Goal: Find specific page/section: Find specific page/section

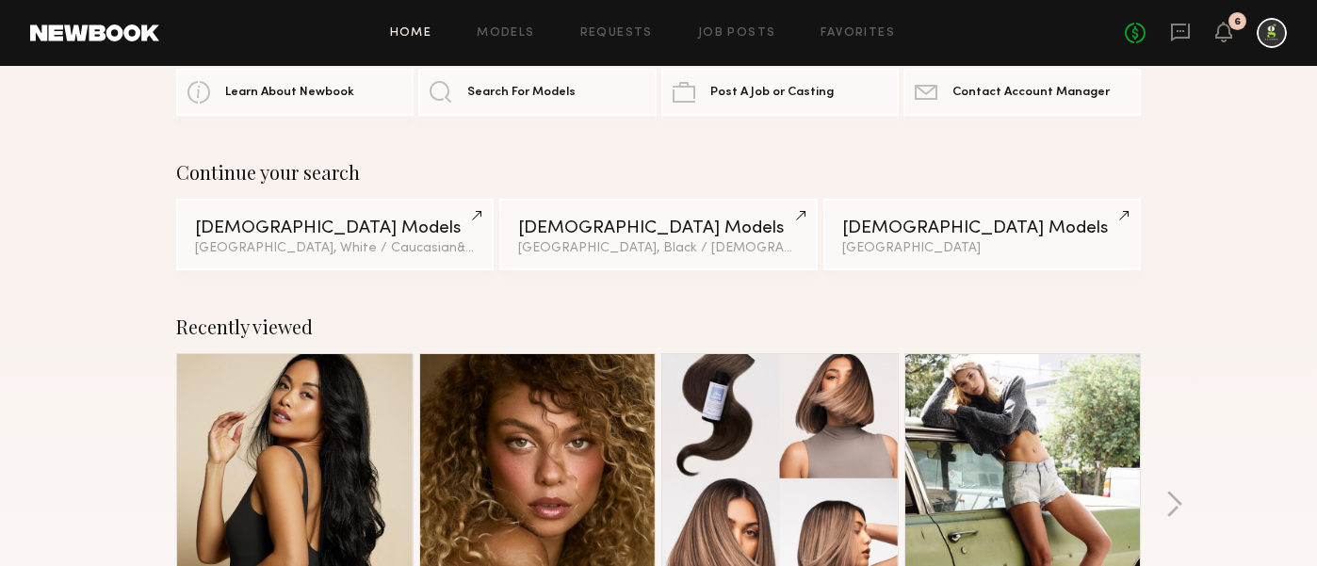
scroll to position [310, 0]
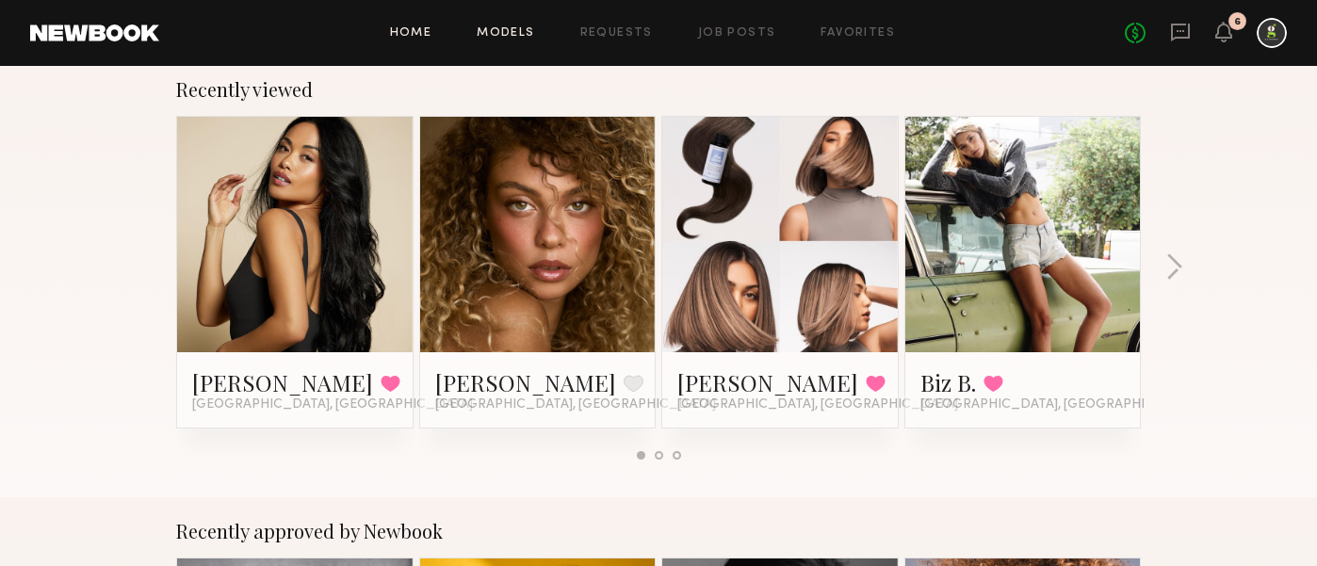
click at [504, 29] on link "Models" at bounding box center [505, 33] width 57 height 12
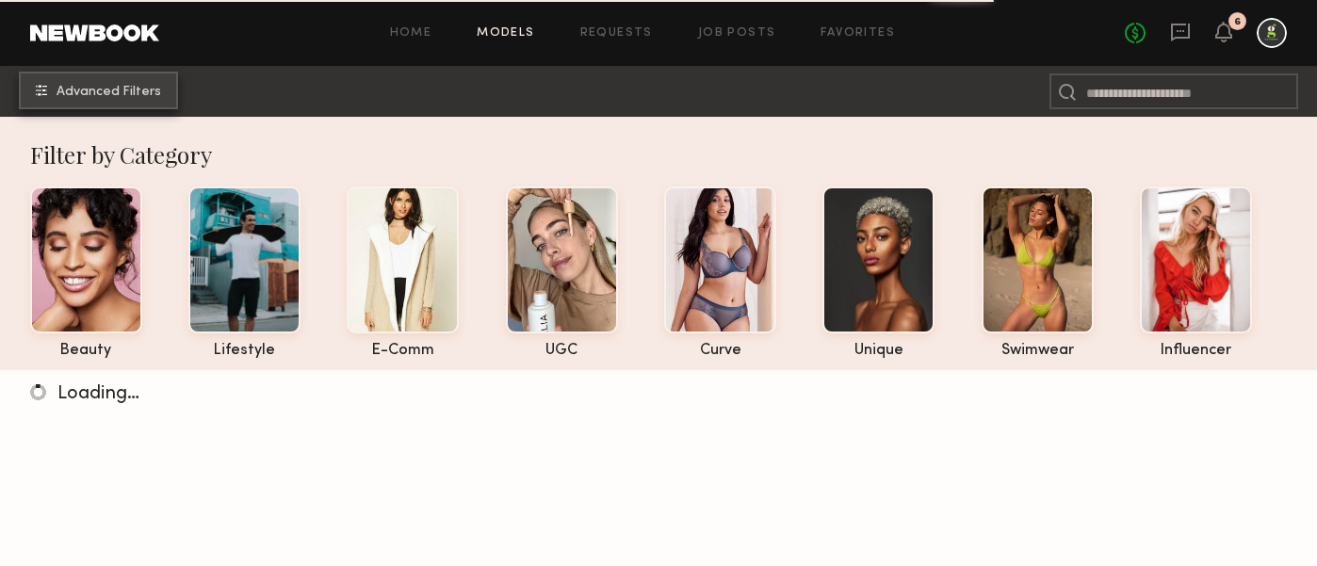
click at [153, 89] on span "Advanced Filters" at bounding box center [109, 92] width 105 height 13
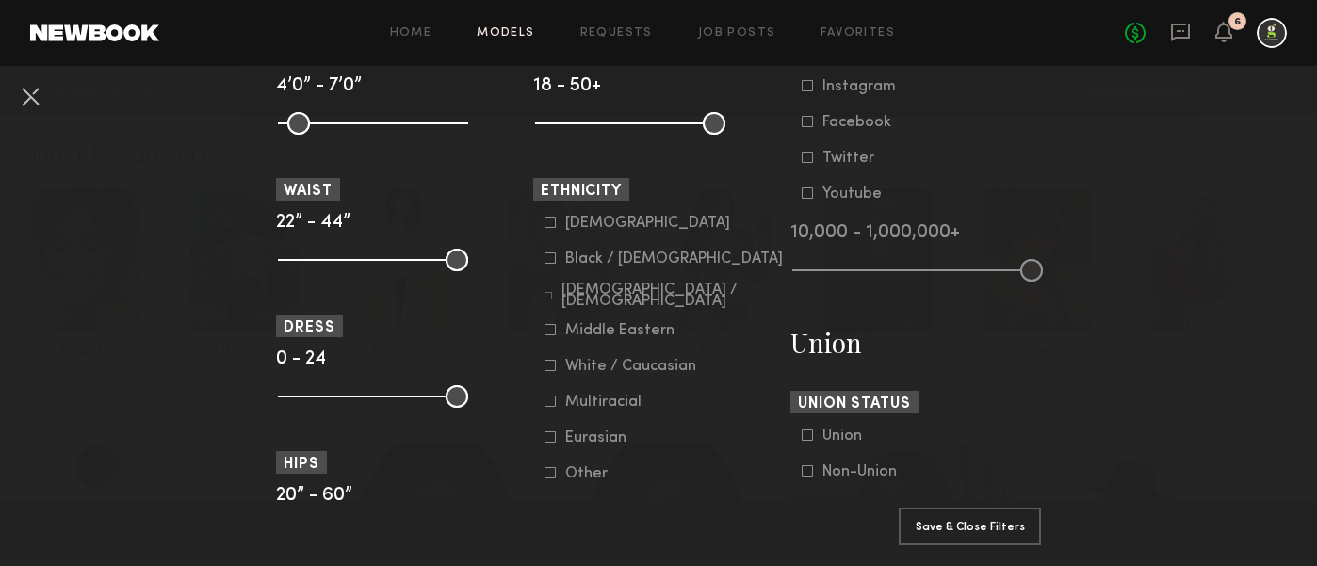
scroll to position [935, 0]
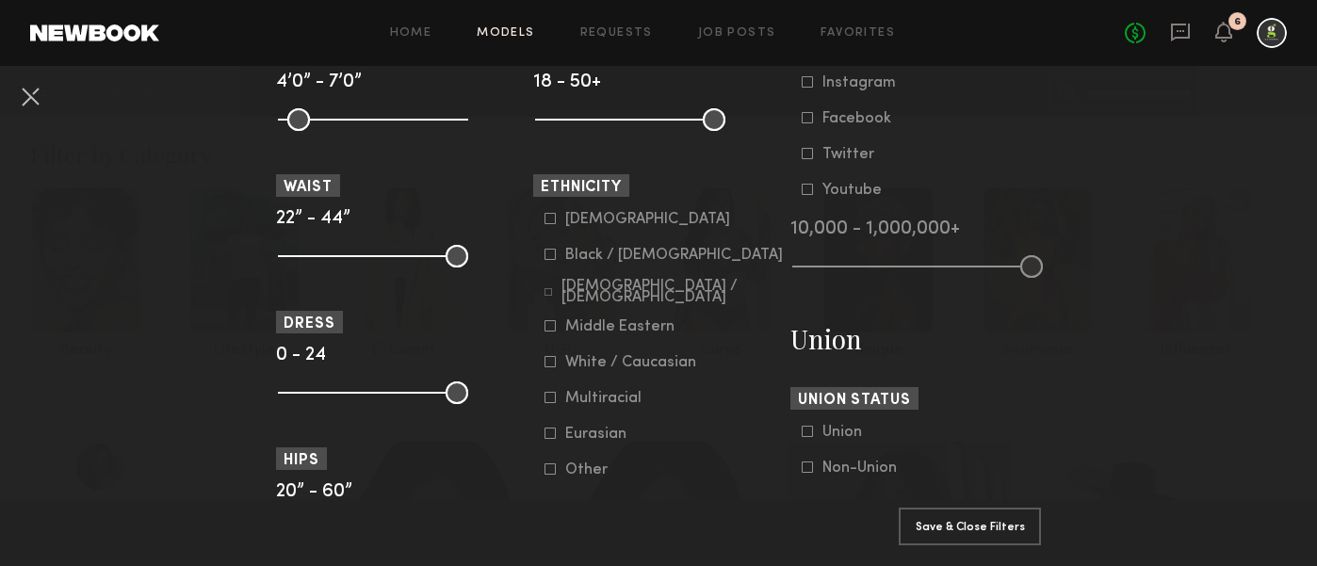
click at [856, 273] on common-range-minmax at bounding box center [915, 264] width 251 height 23
click at [850, 264] on common-range-minmax at bounding box center [915, 264] width 251 height 23
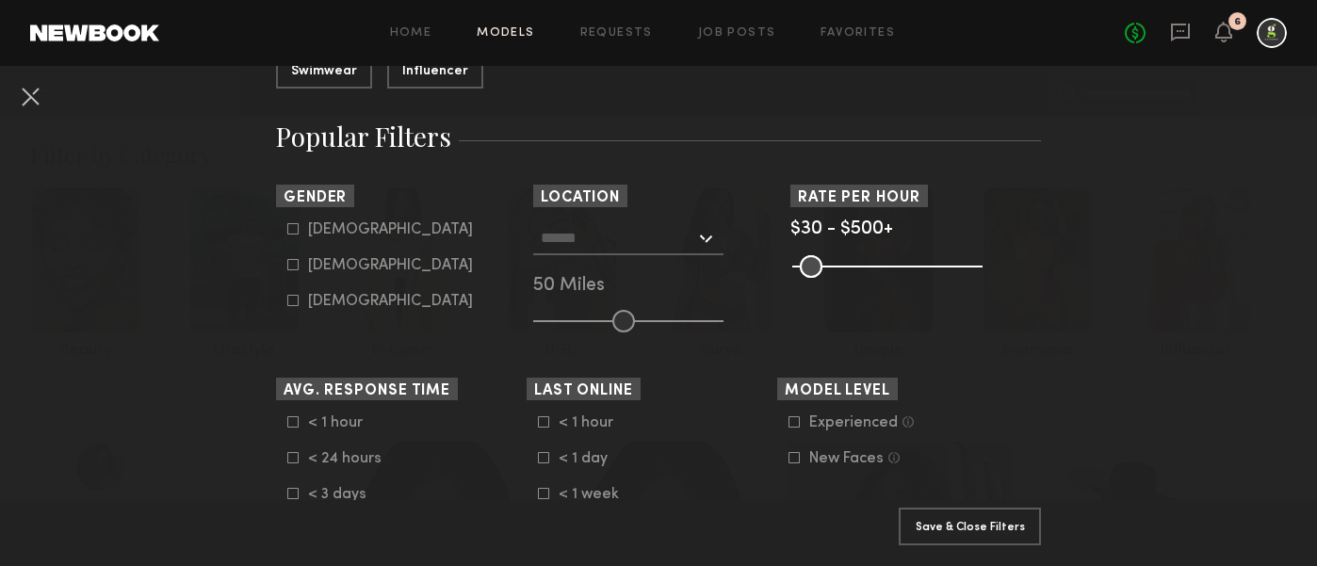
scroll to position [285, 0]
click at [661, 241] on input "text" at bounding box center [618, 236] width 154 height 32
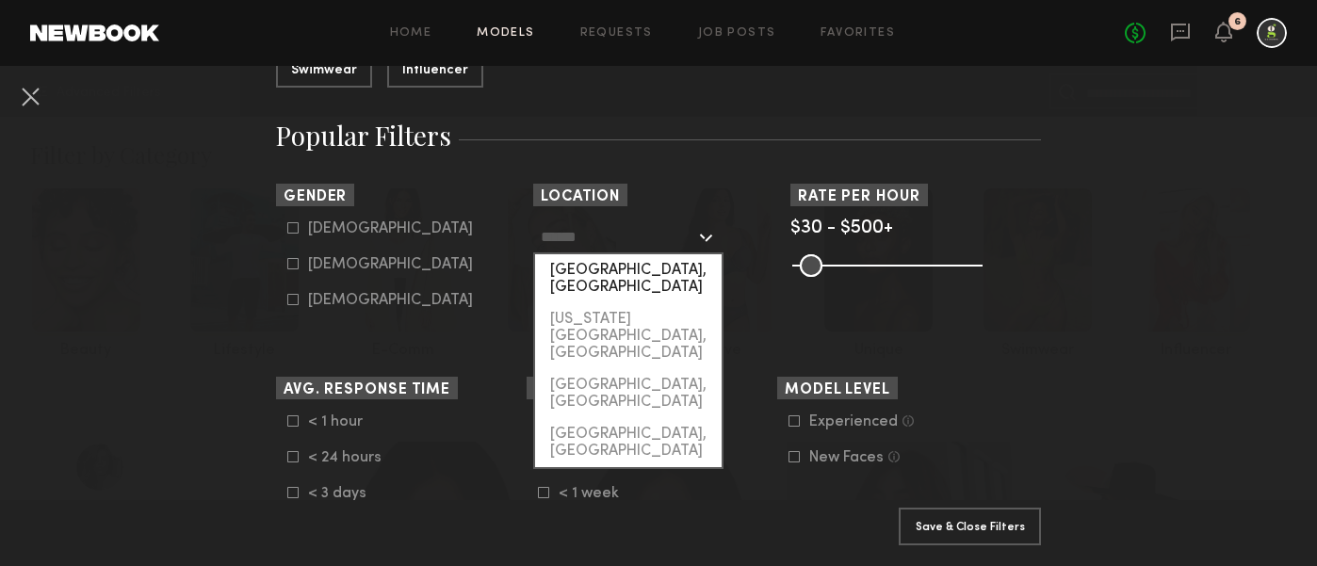
click at [647, 264] on div "[GEOGRAPHIC_DATA], [GEOGRAPHIC_DATA]" at bounding box center [628, 278] width 187 height 49
type input "**********"
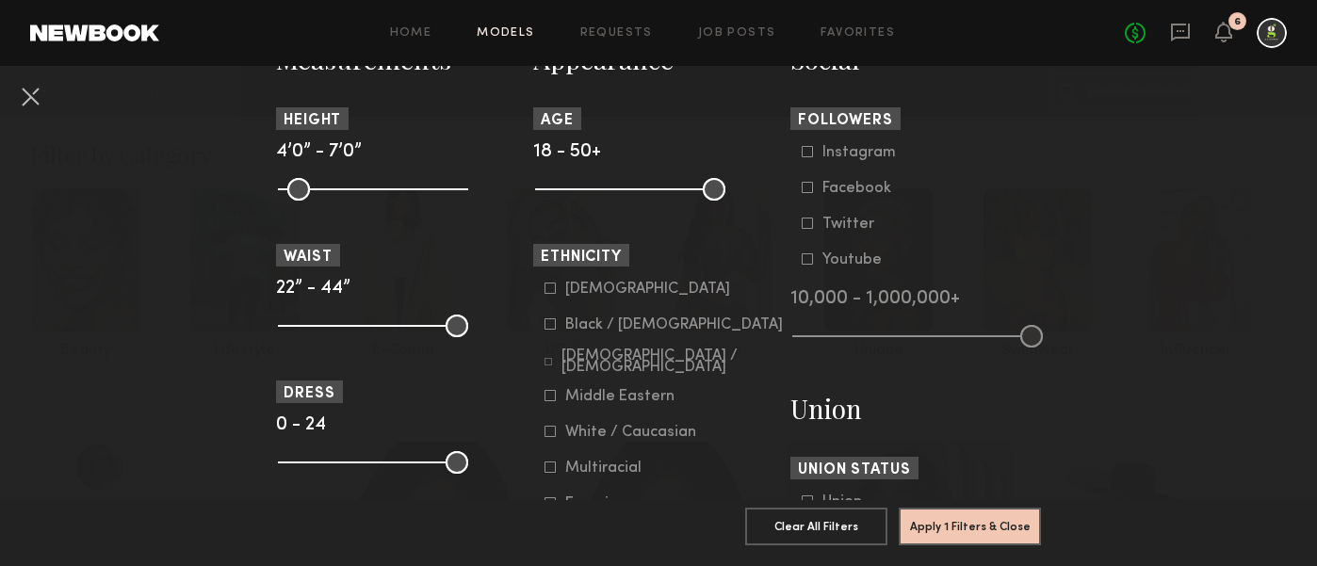
scroll to position [895, 0]
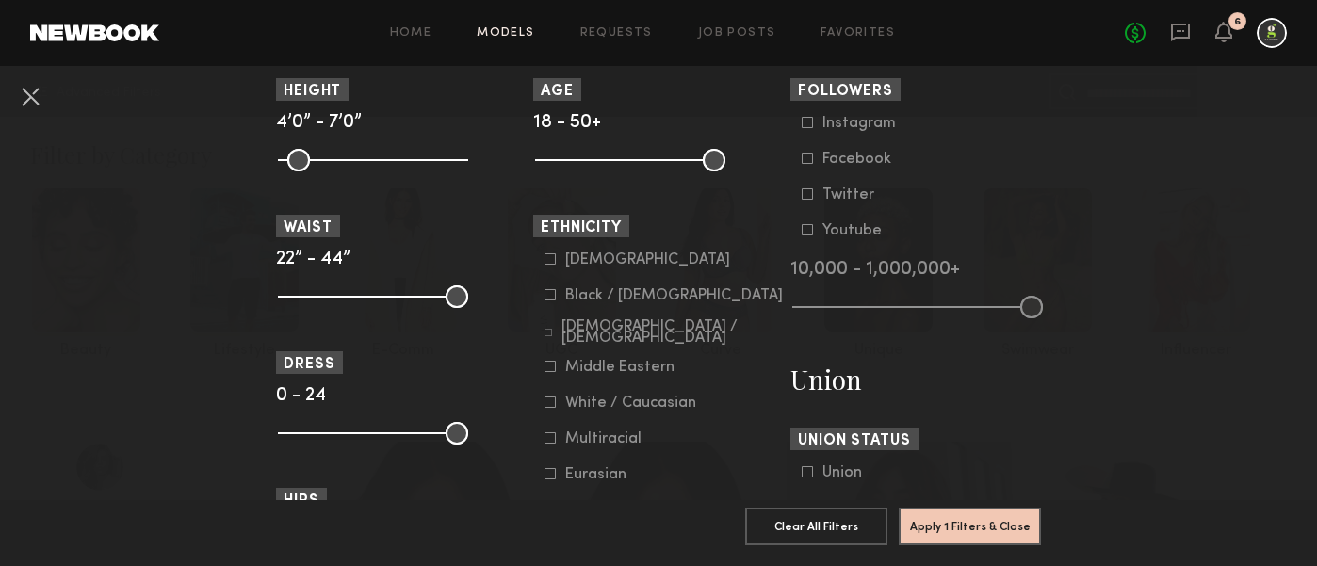
click at [804, 125] on icon at bounding box center [807, 122] width 11 height 11
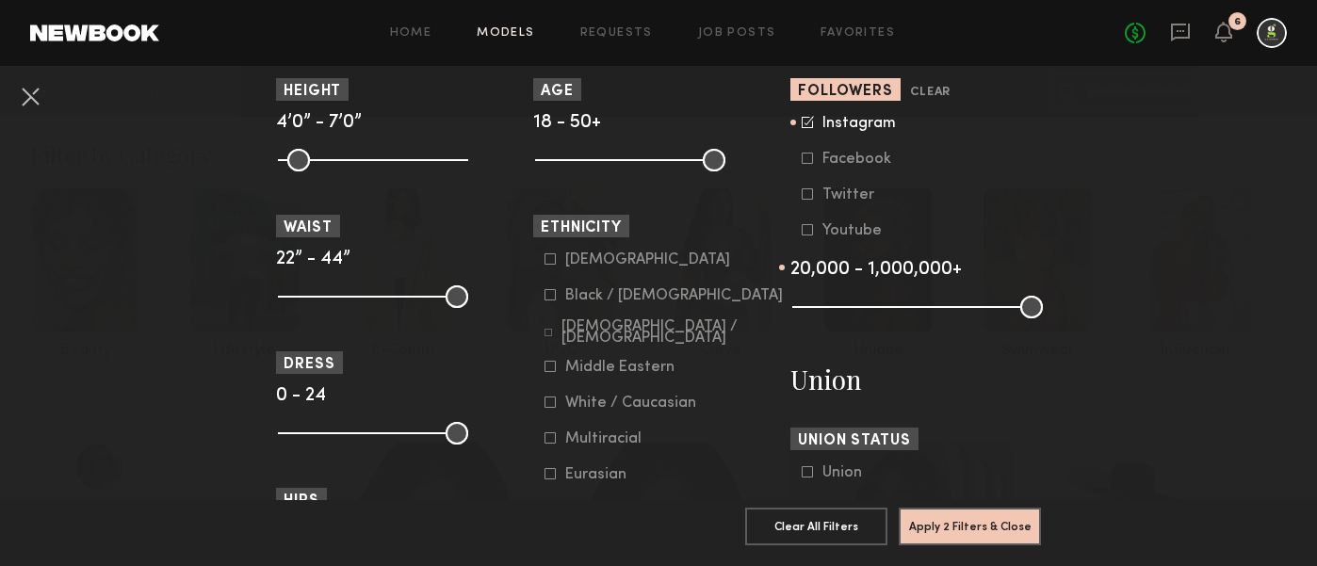
drag, startPoint x: 801, startPoint y: 315, endPoint x: 826, endPoint y: 315, distance: 25.4
type input "*"
click at [826, 315] on input "range" at bounding box center [917, 307] width 251 height 23
click at [962, 528] on button "Apply 2 Filters & Close" at bounding box center [970, 526] width 142 height 38
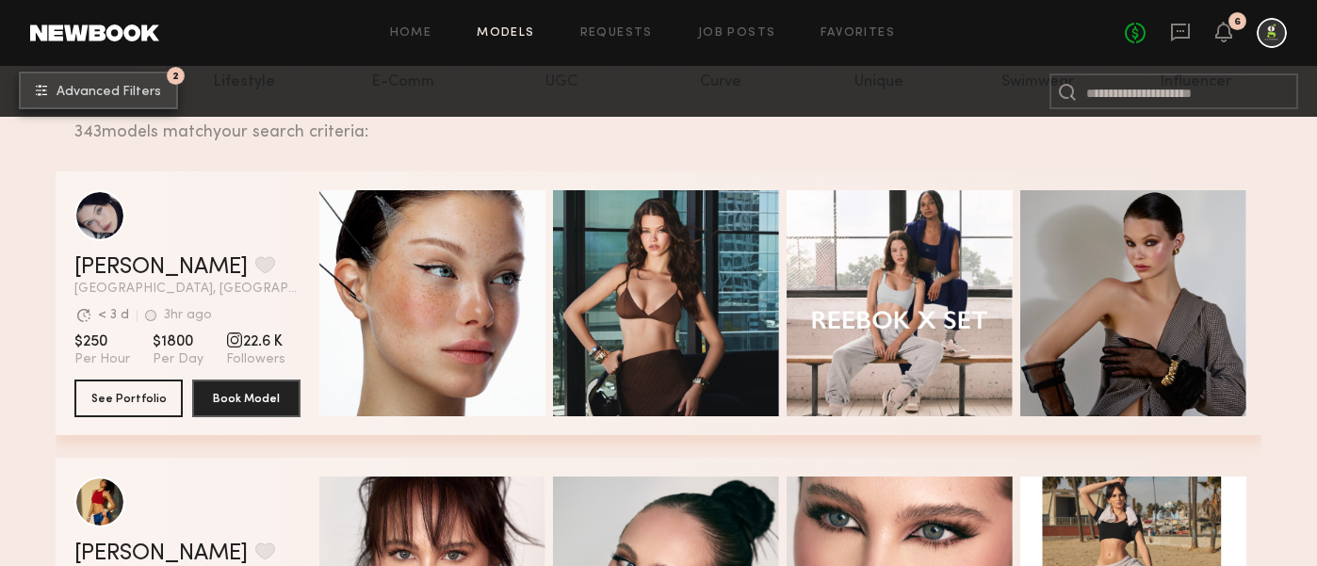
scroll to position [295, 0]
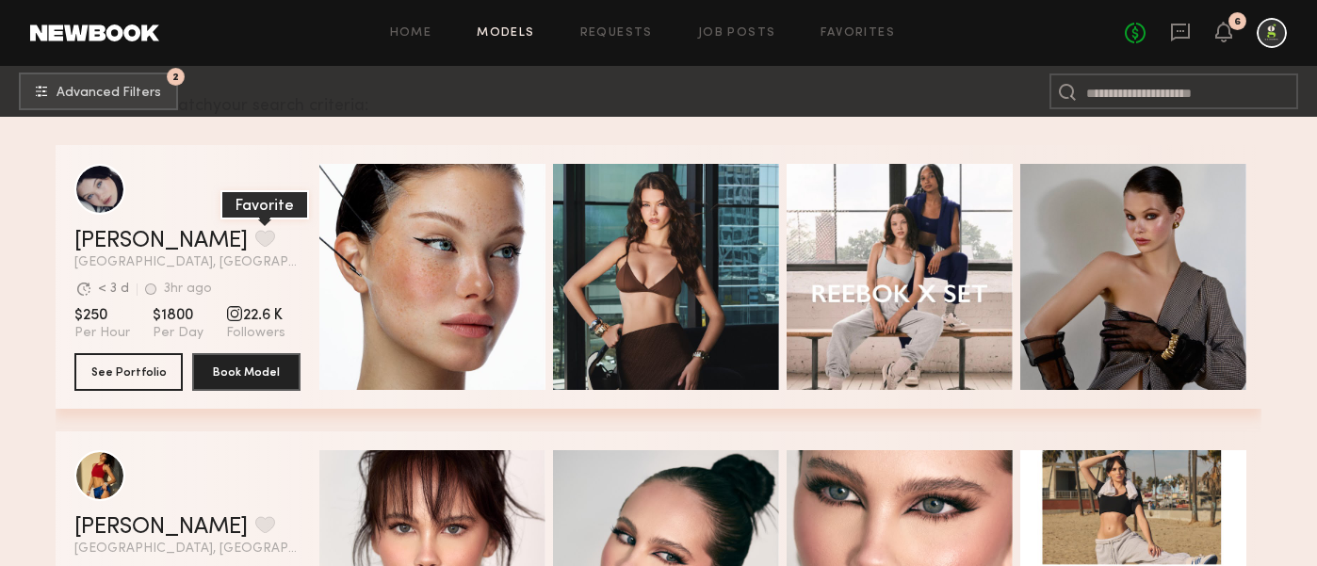
click at [255, 236] on button "grid" at bounding box center [265, 238] width 20 height 17
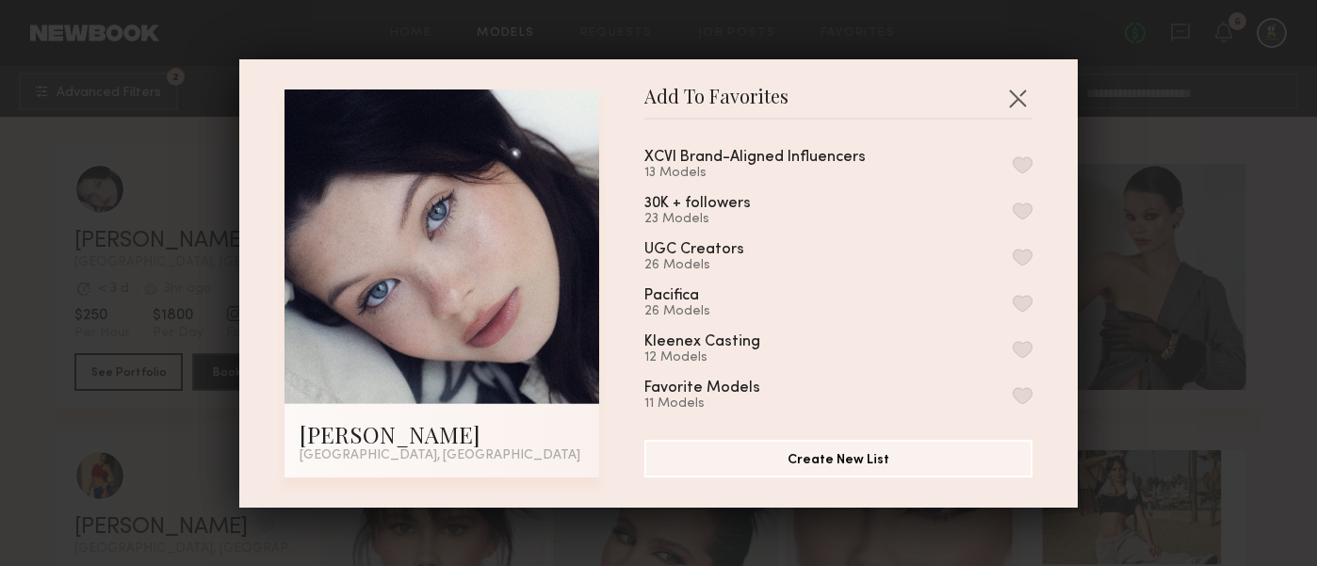
click at [1023, 165] on button "button" at bounding box center [1023, 164] width 20 height 17
click at [1018, 98] on button "button" at bounding box center [1017, 98] width 30 height 30
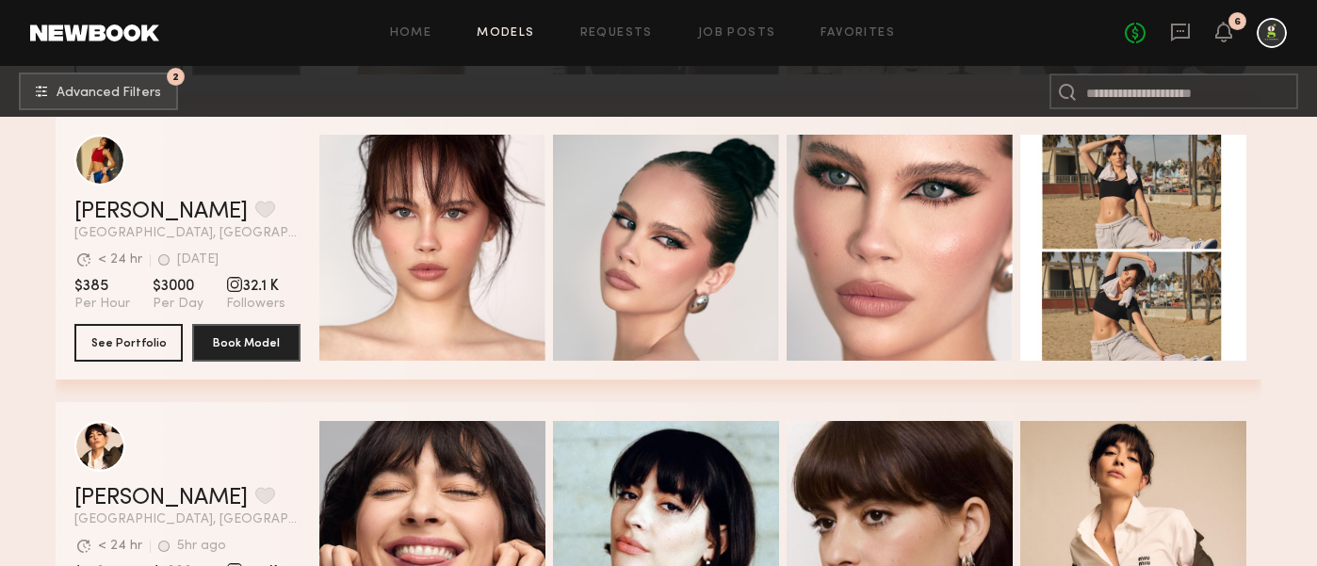
scroll to position [609, 0]
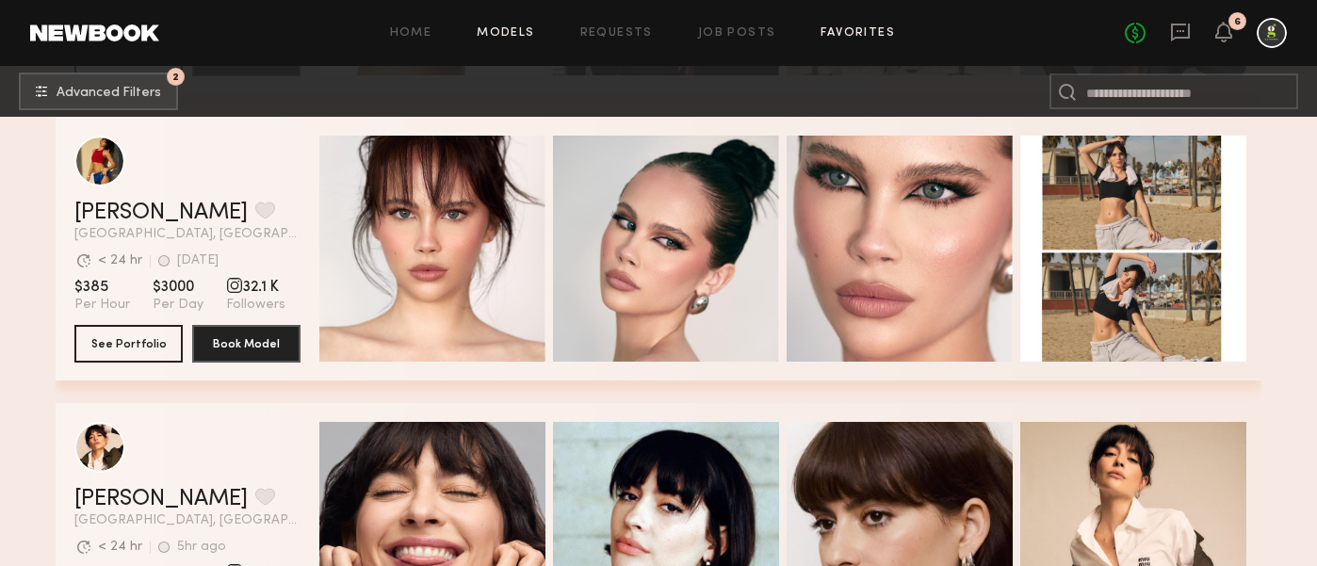
click at [870, 35] on link "Favorites" at bounding box center [857, 33] width 74 height 12
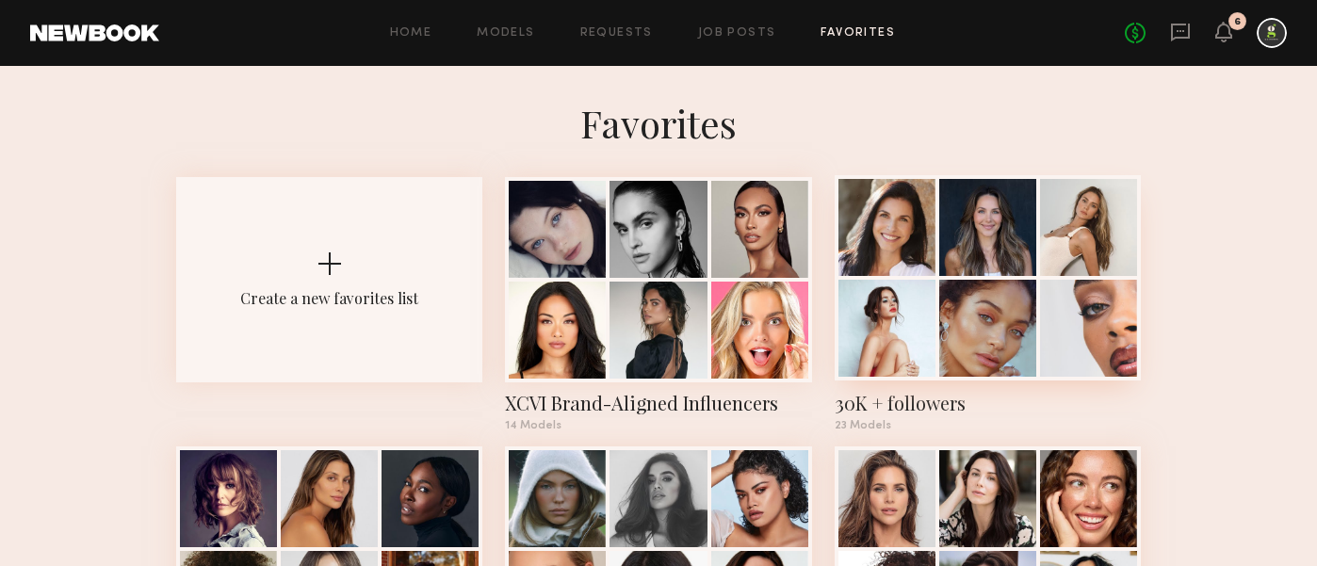
click at [966, 325] on div at bounding box center [987, 328] width 97 height 97
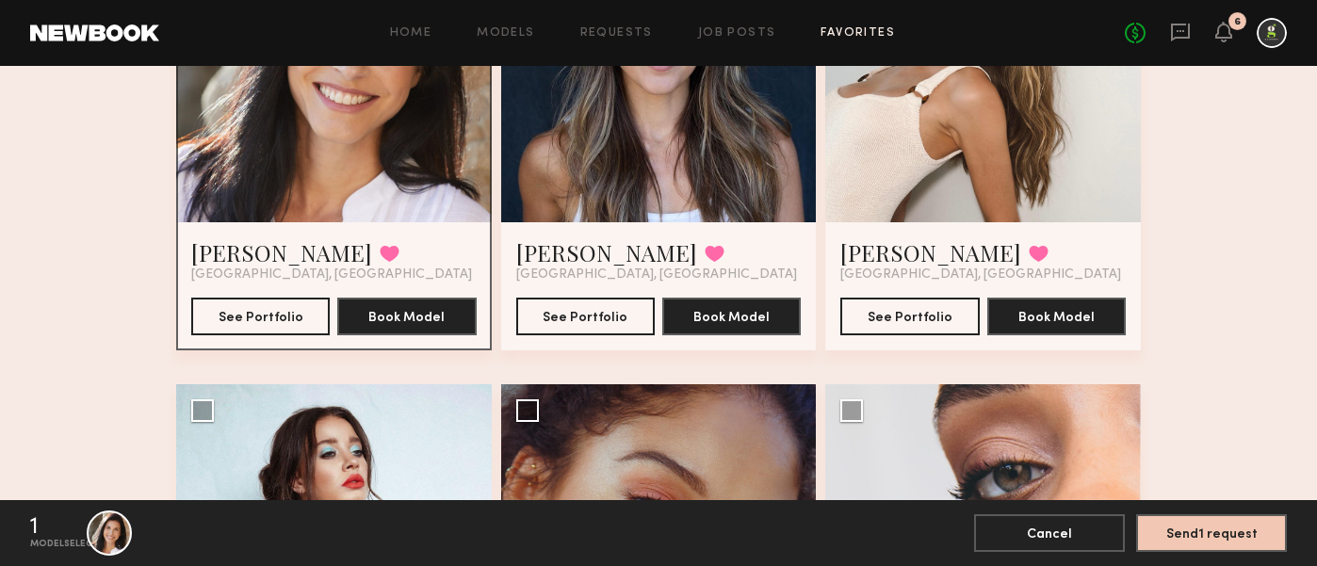
scroll to position [147, 0]
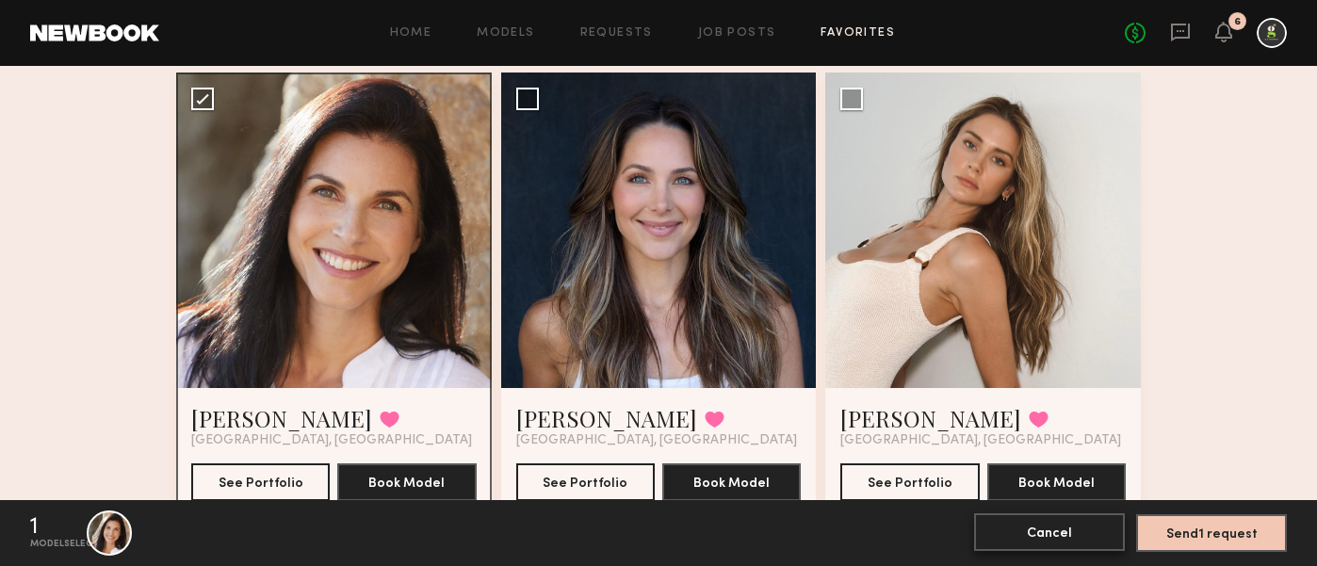
click at [1085, 528] on button "Cancel" at bounding box center [1049, 532] width 151 height 38
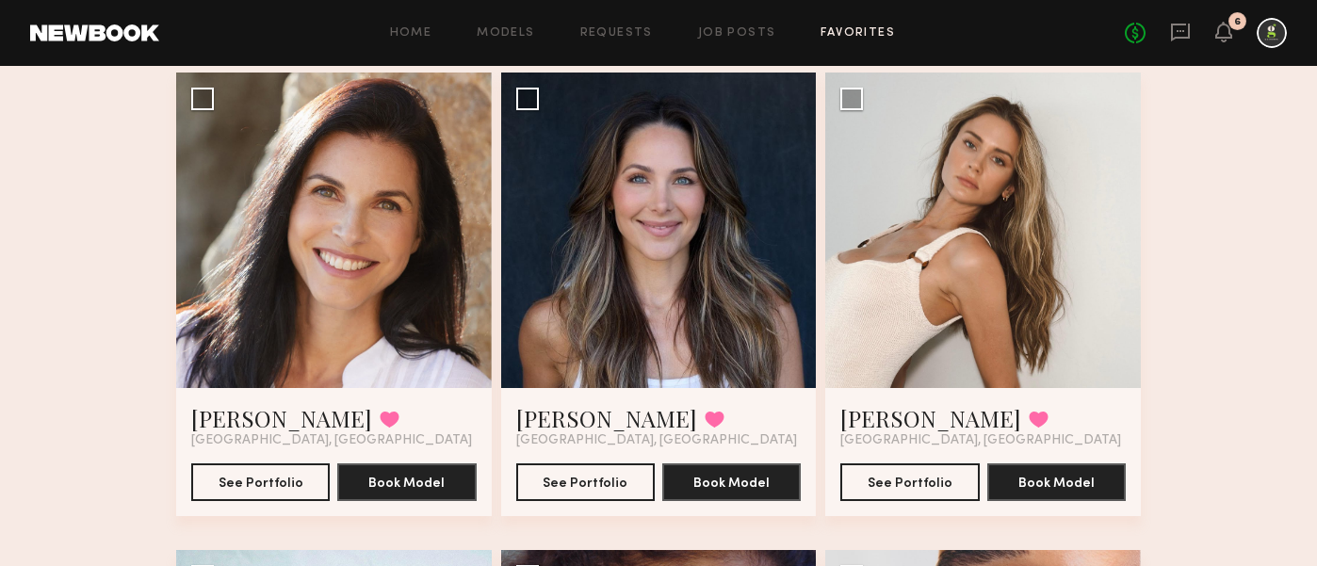
click at [106, 24] on link at bounding box center [94, 32] width 129 height 17
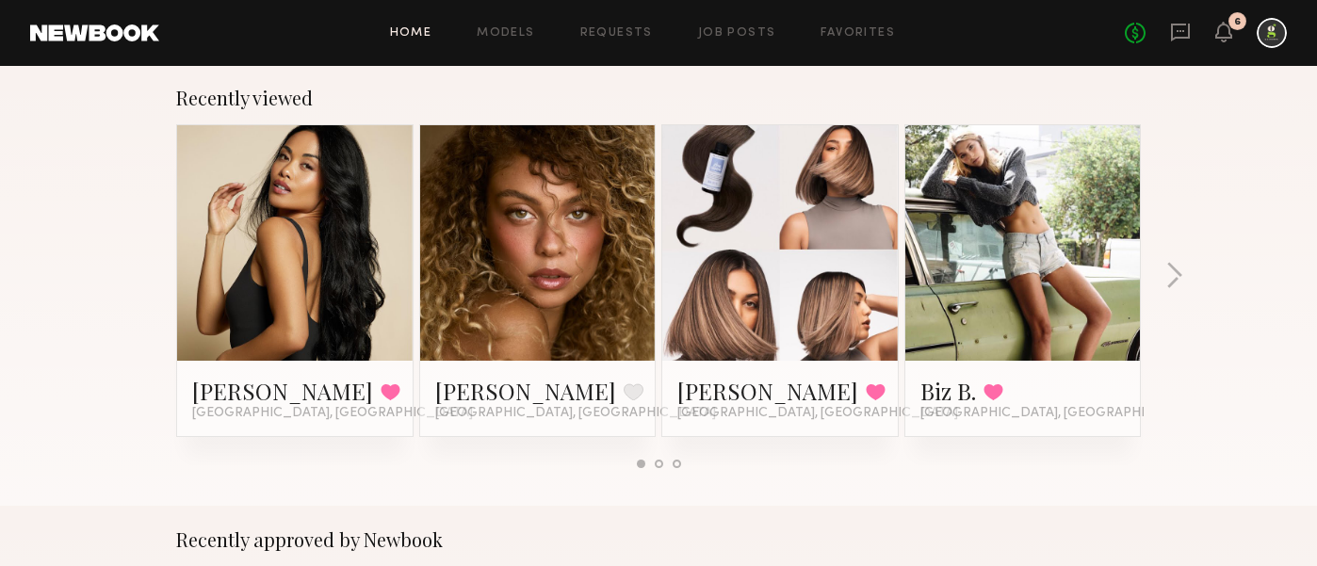
scroll to position [300, 0]
